Goal: Information Seeking & Learning: Learn about a topic

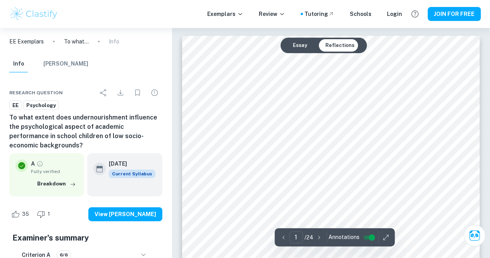
scroll to position [223, 0]
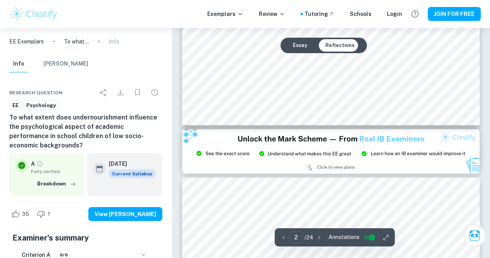
type input "3"
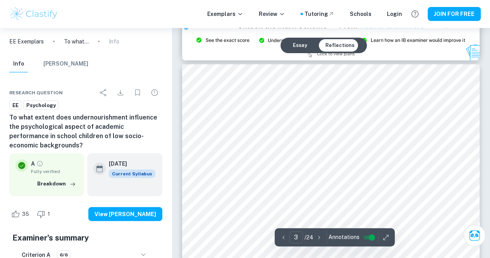
scroll to position [918, 0]
click at [36, 44] on p "EE Exemplars" at bounding box center [26, 41] width 34 height 9
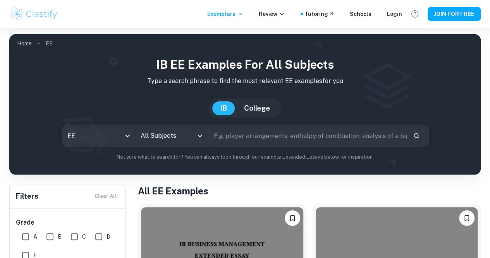
drag, startPoint x: 131, startPoint y: 84, endPoint x: 92, endPoint y: 112, distance: 48.0
click at [92, 112] on div "[GEOGRAPHIC_DATA]" at bounding box center [244, 108] width 459 height 20
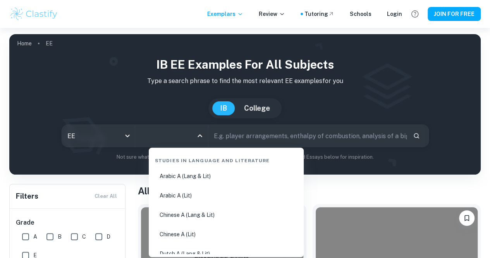
click at [169, 137] on input "All Subjects" at bounding box center [166, 135] width 54 height 15
type input "ps"
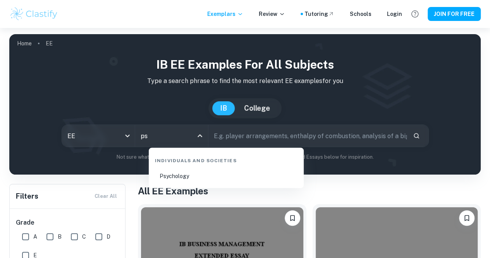
click at [173, 176] on li "Psychology" at bounding box center [226, 176] width 149 height 18
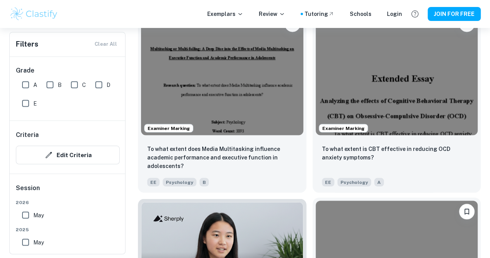
scroll to position [650, 0]
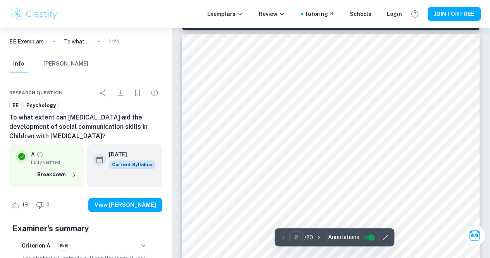
scroll to position [475, 0]
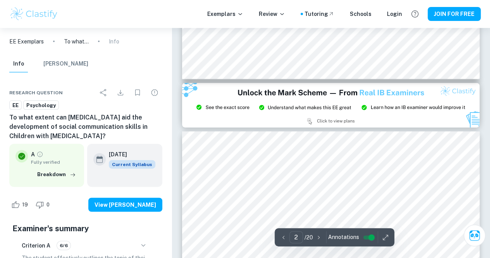
type input "3"
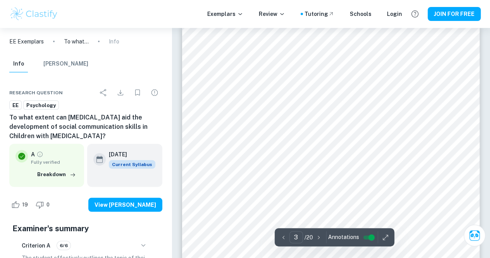
scroll to position [957, 0]
